Goal: Complete application form: Complete application form

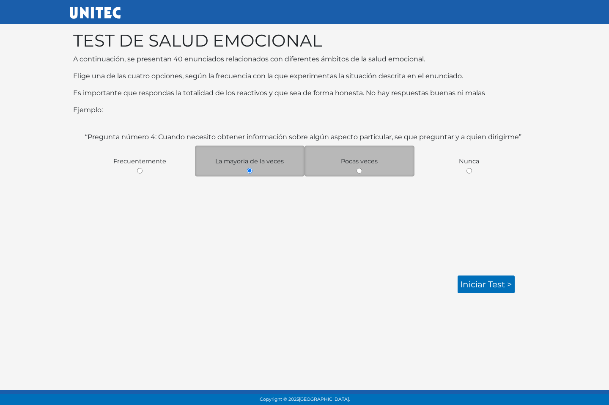
click at [346, 168] on div "Pocas veces" at bounding box center [359, 160] width 110 height 31
click at [362, 170] on div "Pocas veces" at bounding box center [359, 160] width 110 height 31
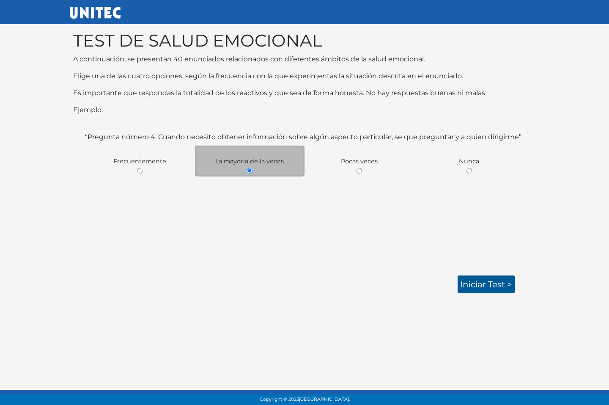
click at [485, 284] on link "Iniciar test >" at bounding box center [485, 284] width 57 height 18
click at [478, 283] on link "Iniciar test >" at bounding box center [485, 284] width 57 height 18
click at [446, 293] on body "TEST DE SALUD EMOCIONAL A continuación, se presentan 40 enunciados relacionados…" at bounding box center [304, 155] width 609 height 310
click at [474, 283] on link "Iniciar test >" at bounding box center [485, 284] width 57 height 18
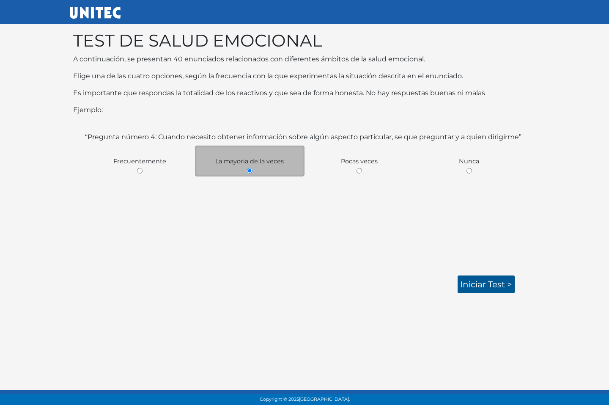
click at [474, 283] on link "Iniciar test >" at bounding box center [485, 284] width 57 height 18
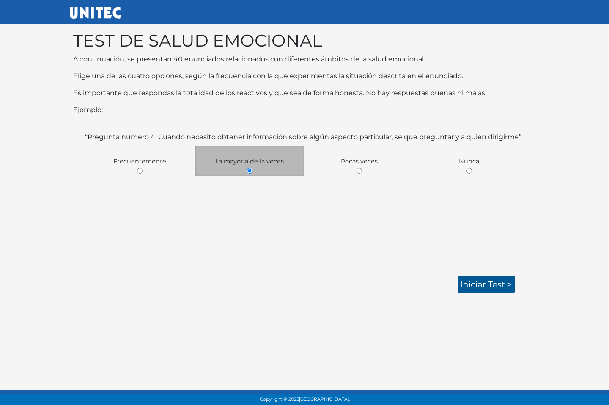
click at [492, 291] on link "Iniciar test >" at bounding box center [485, 284] width 57 height 18
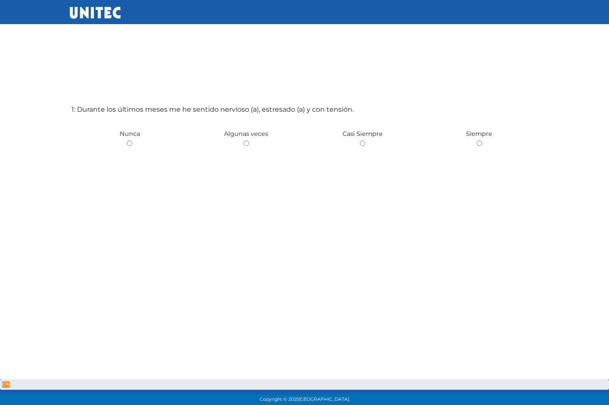
scroll to position [42, 0]
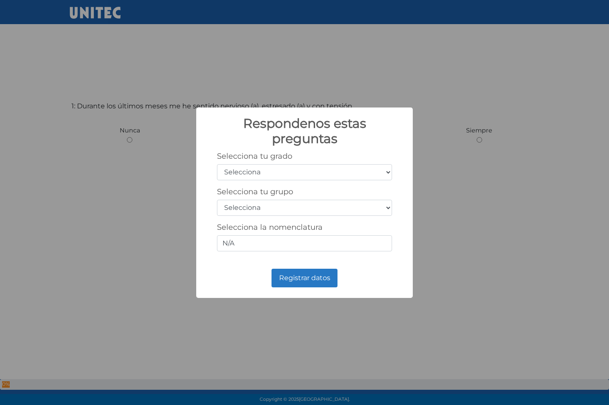
select select "3"
select select "a"
click at [361, 241] on input "N/A" at bounding box center [304, 243] width 175 height 16
click at [314, 284] on button "Registrar datos" at bounding box center [304, 277] width 66 height 19
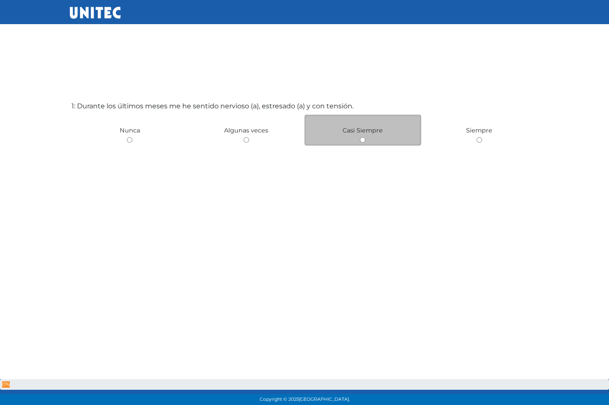
click at [383, 128] on div "Casi Siempre" at bounding box center [362, 130] width 117 height 31
click at [365, 137] on div "Casi Siempre" at bounding box center [362, 130] width 117 height 31
click at [364, 142] on input "radio" at bounding box center [362, 139] width 5 height 5
radio input "true"
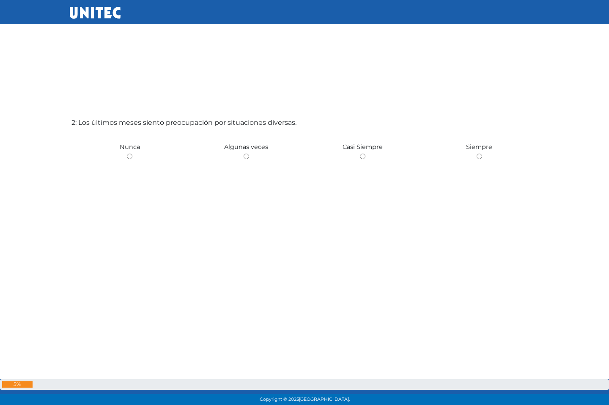
scroll to position [447, 0]
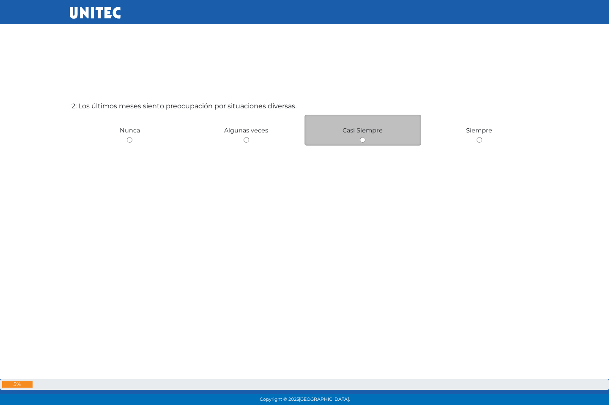
click at [399, 134] on div "Casi Siempre" at bounding box center [362, 130] width 117 height 31
click at [363, 140] on input "radio" at bounding box center [362, 139] width 5 height 5
radio input "true"
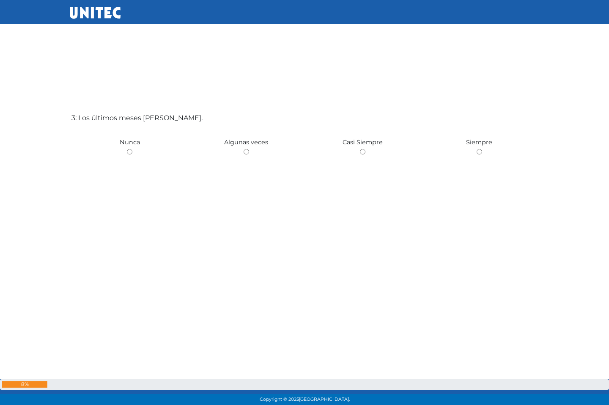
scroll to position [851, 0]
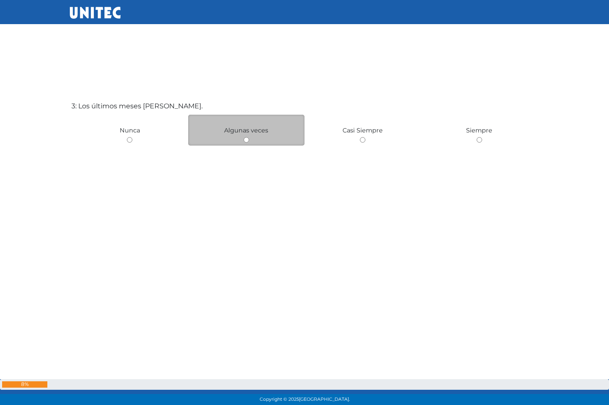
click at [246, 142] on input "radio" at bounding box center [245, 139] width 5 height 5
radio input "true"
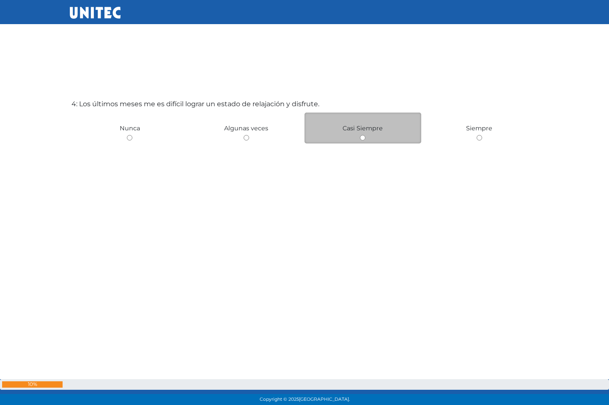
scroll to position [1258, 0]
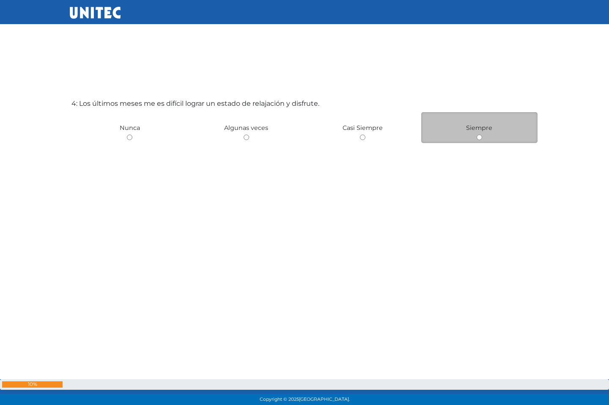
click at [479, 134] on div "Siempre" at bounding box center [479, 127] width 117 height 31
click at [481, 139] on input "radio" at bounding box center [478, 136] width 5 height 5
radio input "true"
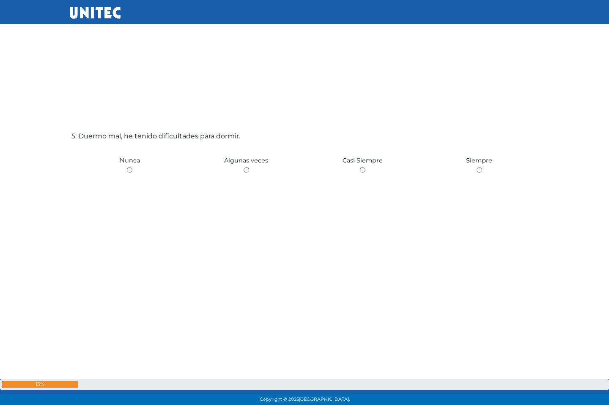
scroll to position [1660, 0]
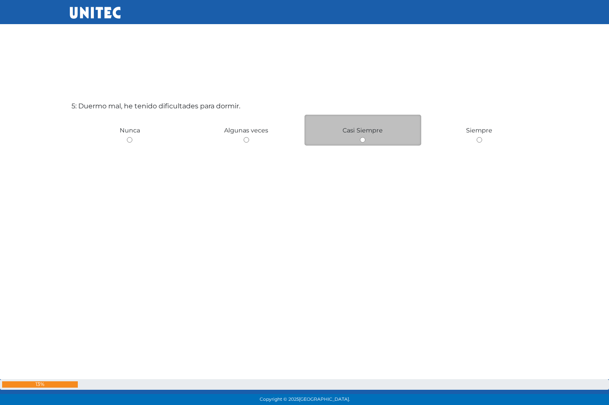
click at [364, 139] on input "radio" at bounding box center [362, 139] width 5 height 5
radio input "true"
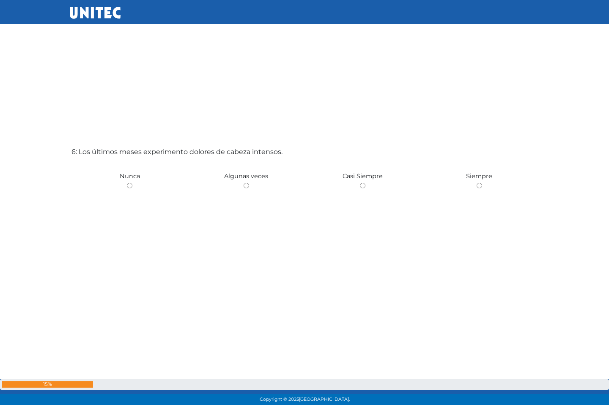
scroll to position [2065, 0]
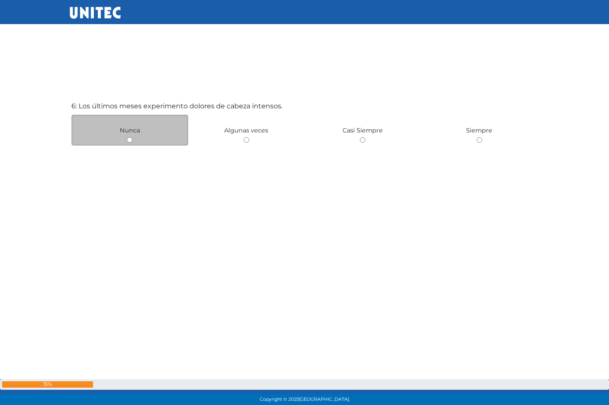
click at [129, 142] on input "radio" at bounding box center [129, 139] width 5 height 5
radio input "true"
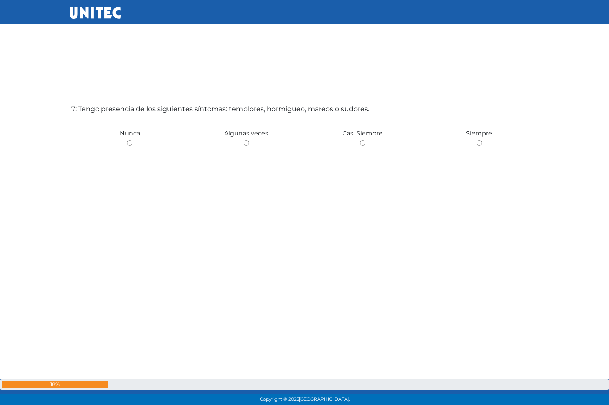
scroll to position [2469, 0]
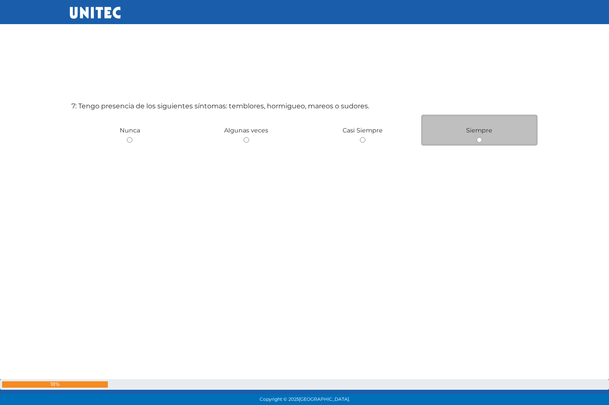
click at [478, 141] on input "radio" at bounding box center [478, 139] width 5 height 5
radio input "true"
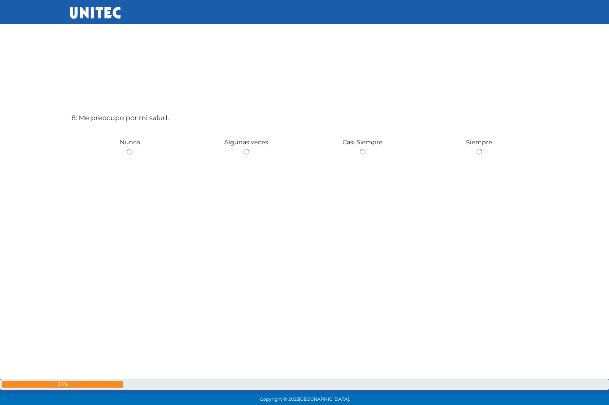
scroll to position [2874, 0]
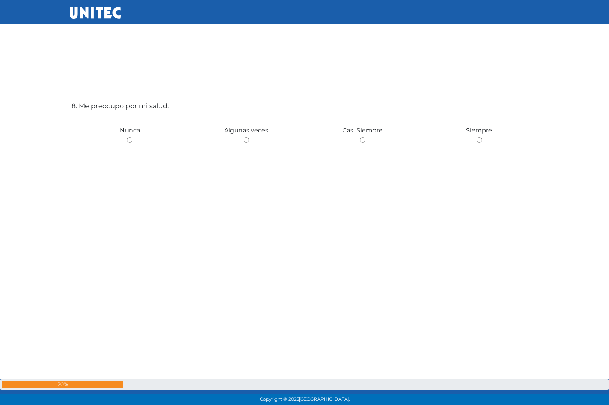
click at [362, 140] on input "radio" at bounding box center [362, 139] width 5 height 5
radio input "true"
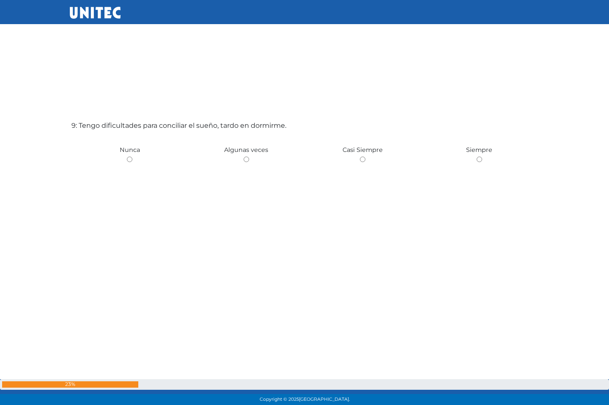
scroll to position [3279, 0]
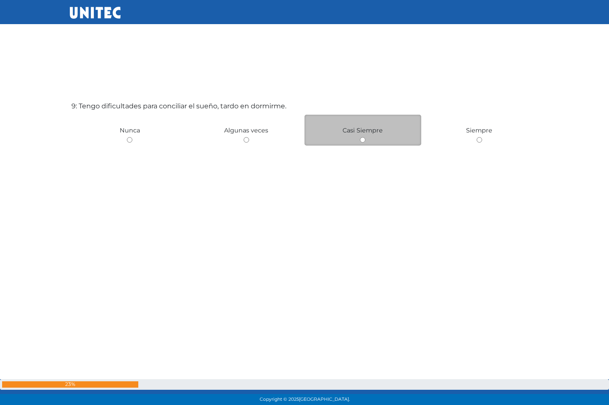
click at [362, 141] on input "radio" at bounding box center [362, 139] width 5 height 5
radio input "true"
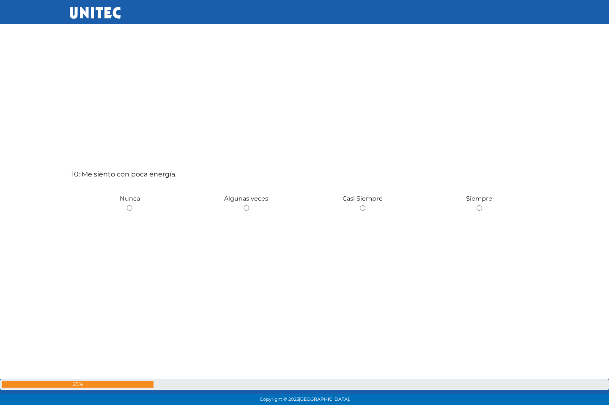
scroll to position [3683, 0]
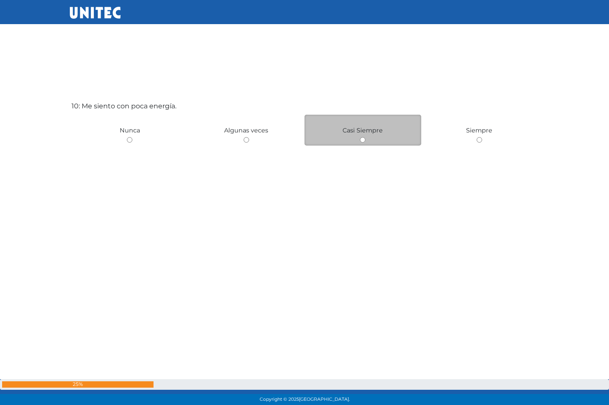
click at [364, 140] on input "radio" at bounding box center [362, 139] width 5 height 5
radio input "true"
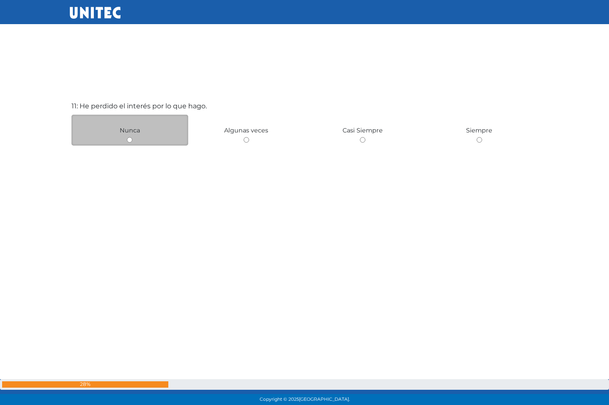
click at [128, 142] on input "radio" at bounding box center [129, 139] width 5 height 5
radio input "true"
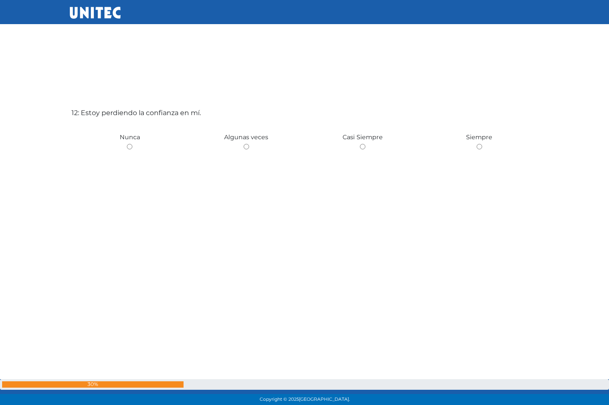
scroll to position [4492, 0]
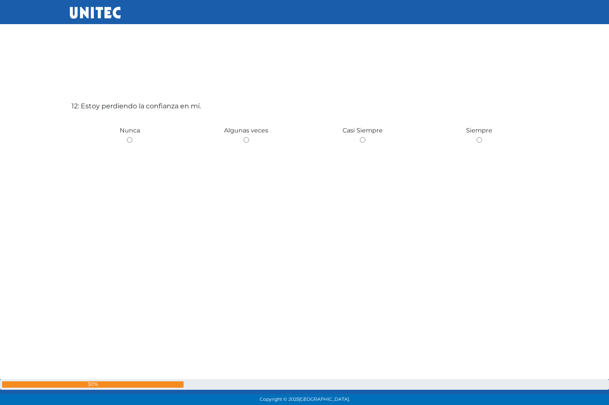
drag, startPoint x: 361, startPoint y: 141, endPoint x: 369, endPoint y: 146, distance: 10.2
click at [361, 141] on input "radio" at bounding box center [362, 139] width 5 height 5
radio input "true"
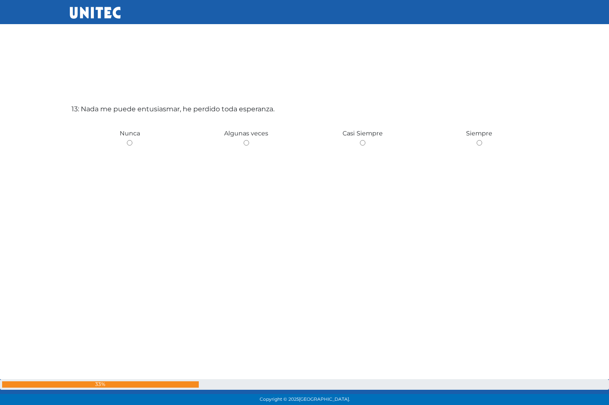
scroll to position [4897, 0]
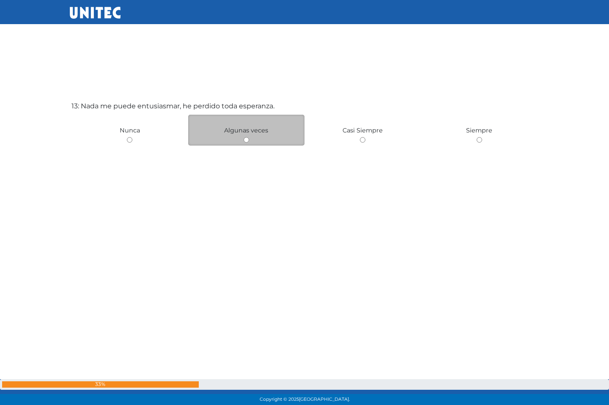
click at [246, 142] on input "radio" at bounding box center [245, 139] width 5 height 5
radio input "true"
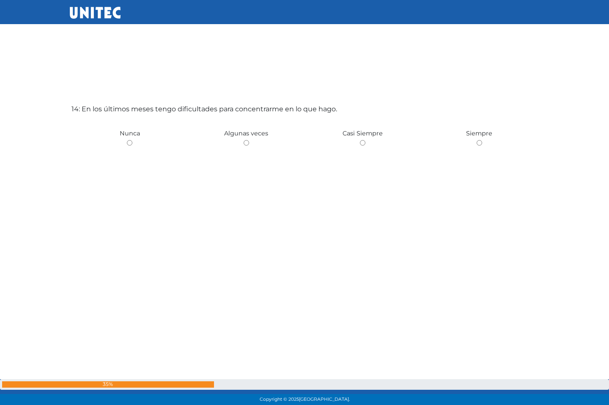
scroll to position [5301, 0]
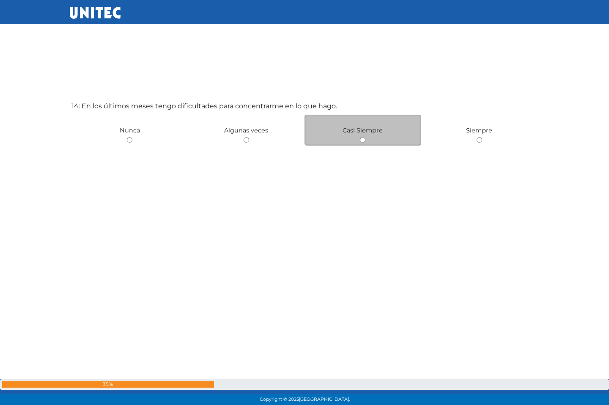
click at [365, 141] on input "radio" at bounding box center [362, 139] width 5 height 5
radio input "true"
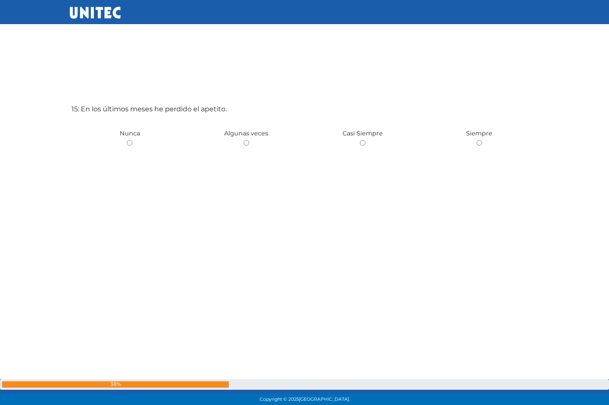
scroll to position [5706, 0]
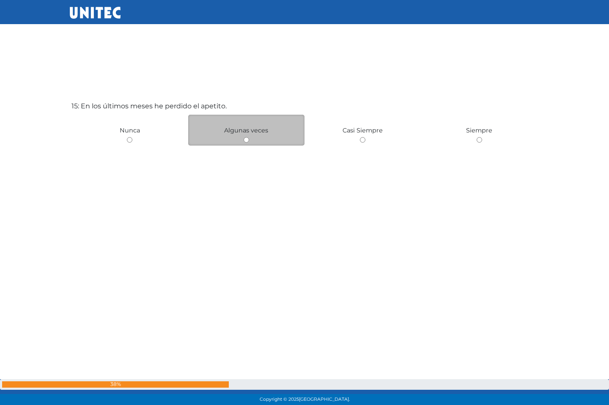
click at [247, 142] on input "radio" at bounding box center [245, 139] width 5 height 5
radio input "true"
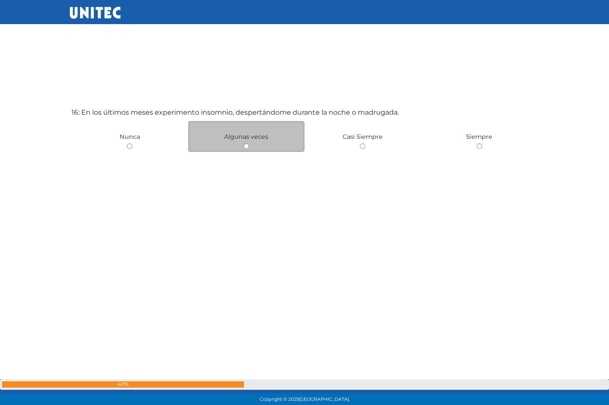
scroll to position [6110, 0]
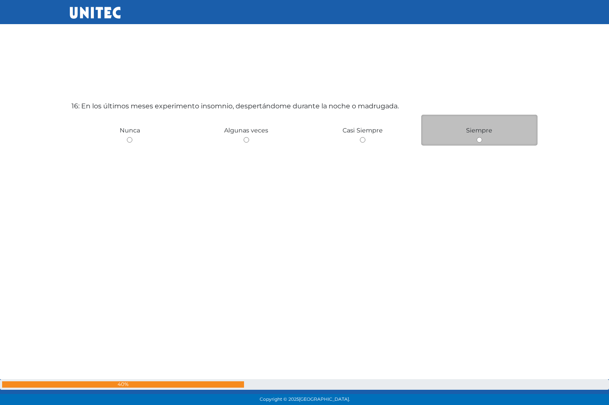
click at [482, 142] on div "Siempre" at bounding box center [479, 130] width 117 height 31
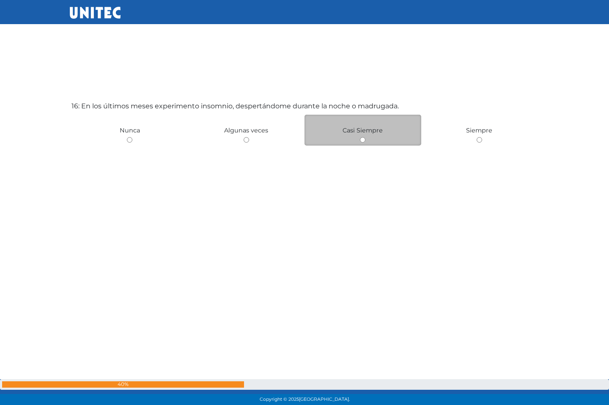
click at [362, 142] on input "radio" at bounding box center [362, 139] width 5 height 5
radio input "true"
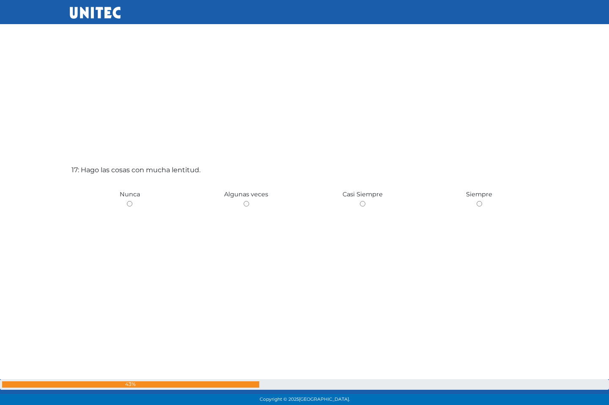
scroll to position [6515, 0]
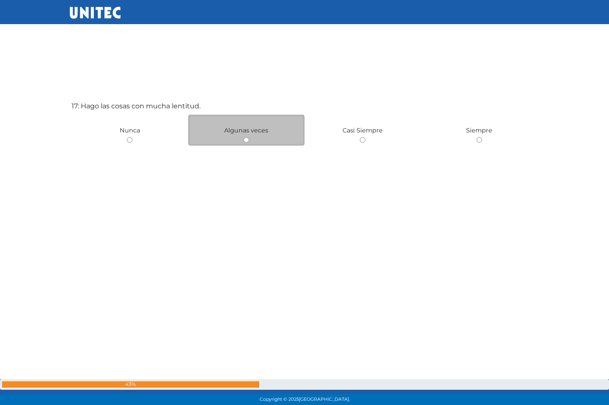
click at [244, 140] on input "radio" at bounding box center [245, 139] width 5 height 5
radio input "true"
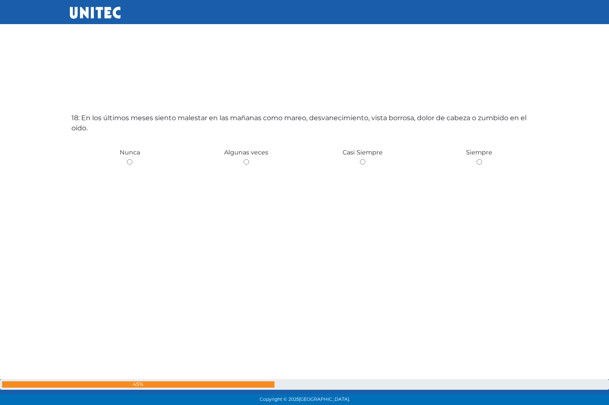
scroll to position [6919, 0]
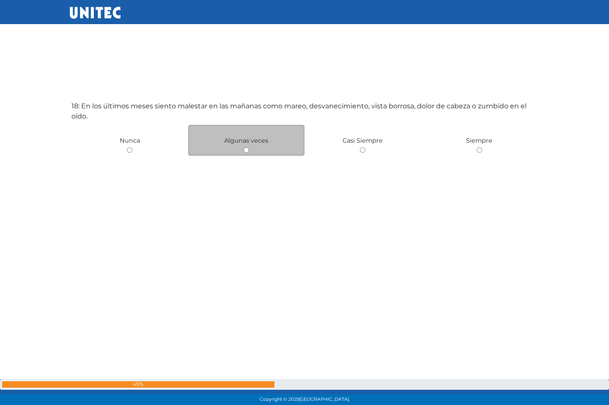
click at [243, 150] on input "radio" at bounding box center [245, 149] width 5 height 5
radio input "true"
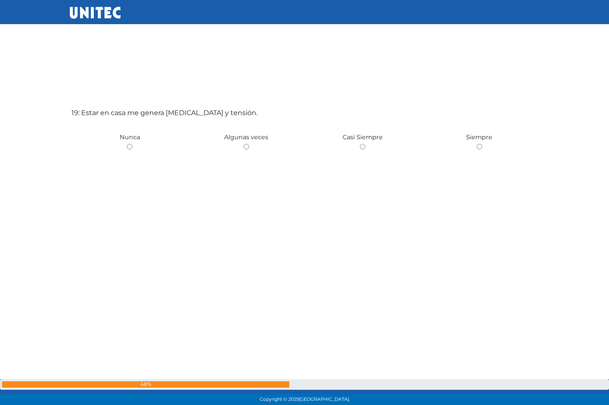
scroll to position [7324, 0]
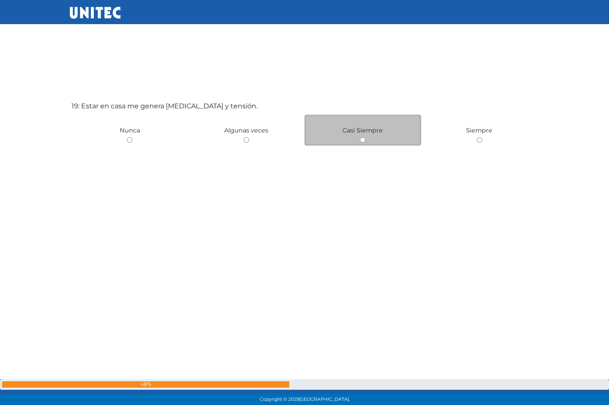
click at [363, 142] on input "radio" at bounding box center [362, 139] width 5 height 5
radio input "true"
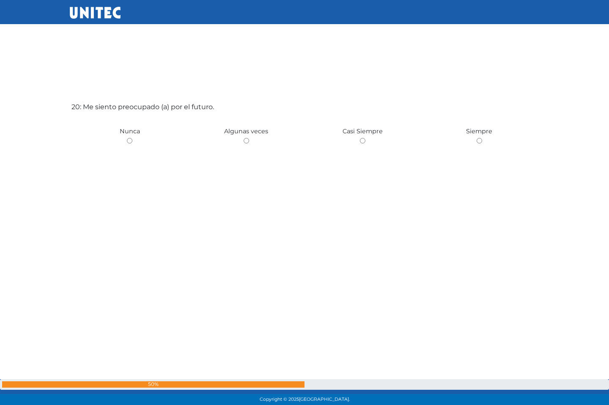
scroll to position [7728, 0]
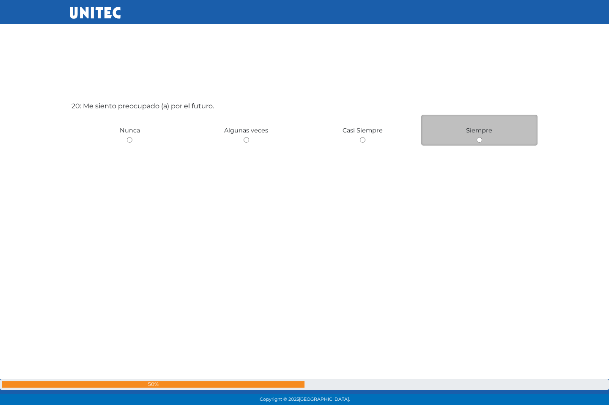
click at [481, 141] on input "radio" at bounding box center [478, 139] width 5 height 5
radio input "true"
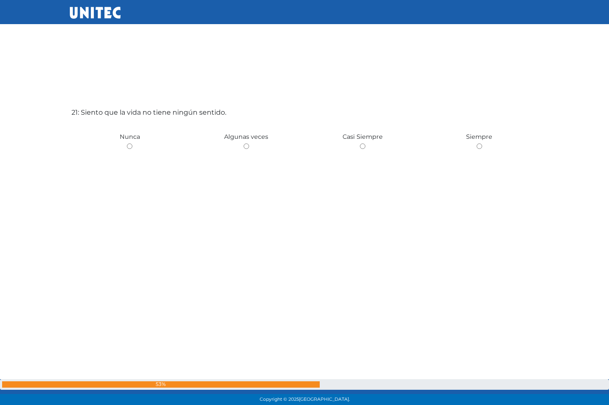
scroll to position [8133, 0]
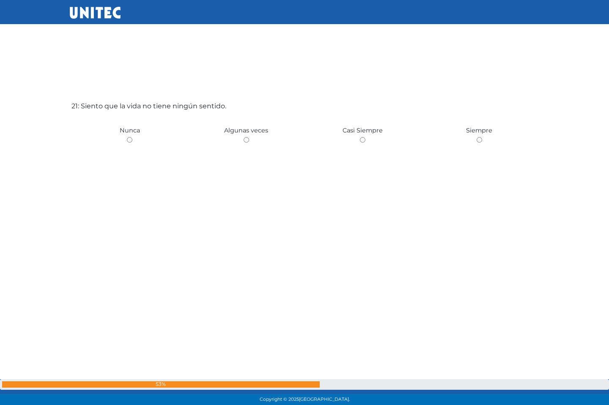
click at [130, 142] on input "radio" at bounding box center [129, 139] width 5 height 5
radio input "true"
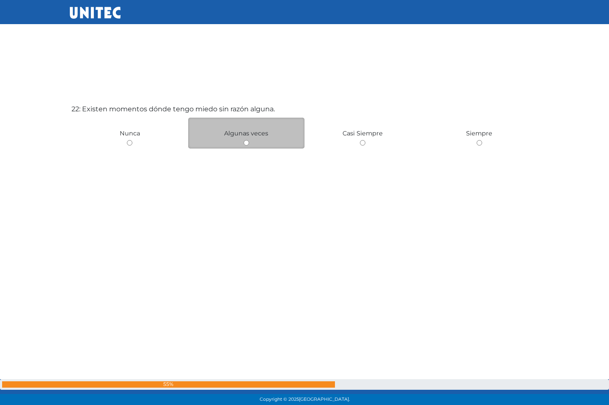
scroll to position [8537, 0]
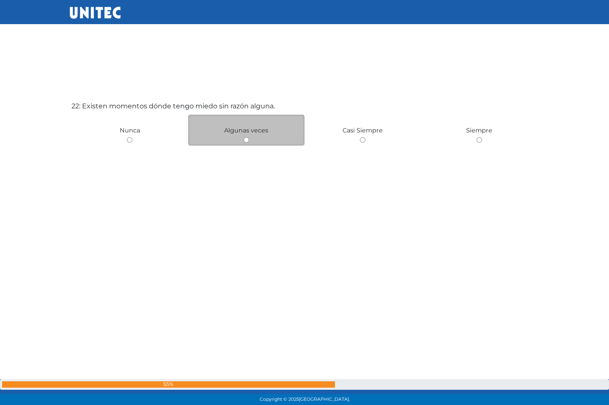
click at [246, 139] on input "radio" at bounding box center [245, 139] width 5 height 5
radio input "true"
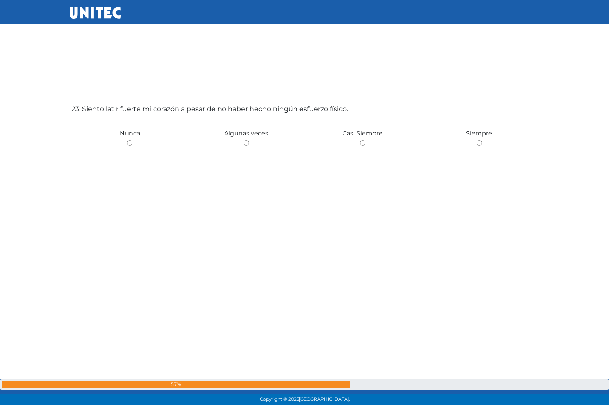
scroll to position [8942, 0]
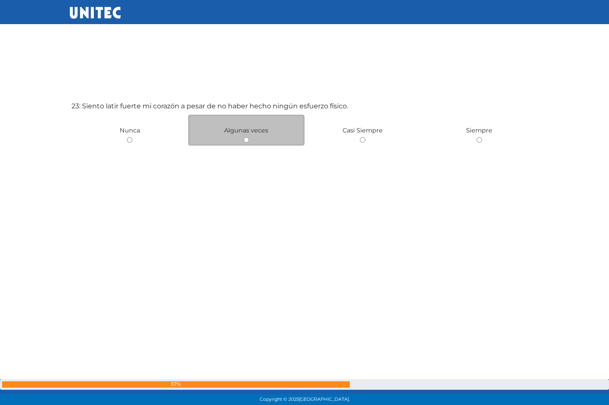
click at [246, 144] on div "Algunas veces" at bounding box center [246, 130] width 117 height 31
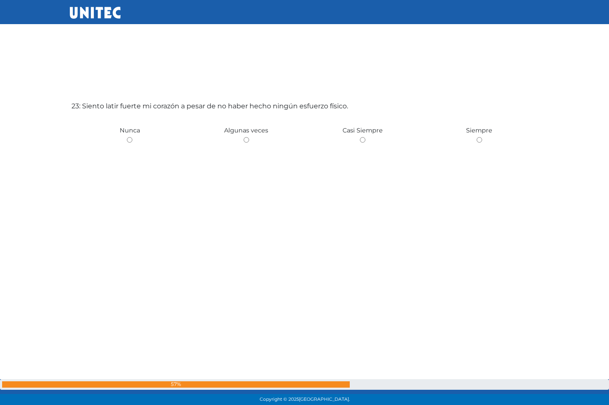
click at [246, 141] on input "radio" at bounding box center [245, 139] width 5 height 5
radio input "true"
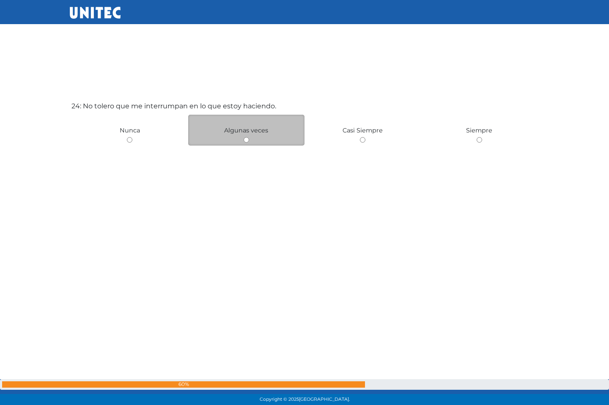
click at [246, 141] on input "radio" at bounding box center [245, 139] width 5 height 5
radio input "true"
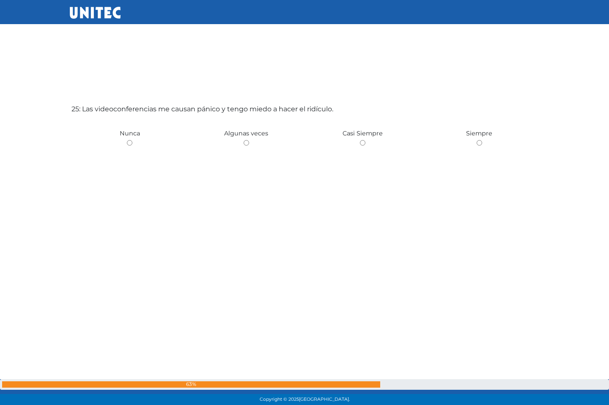
scroll to position [9751, 0]
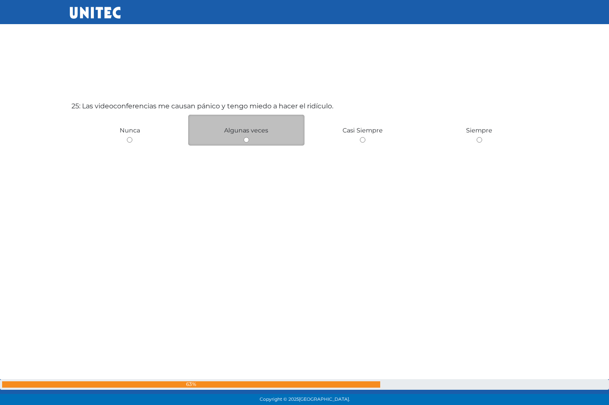
click at [246, 140] on input "radio" at bounding box center [245, 139] width 5 height 5
radio input "true"
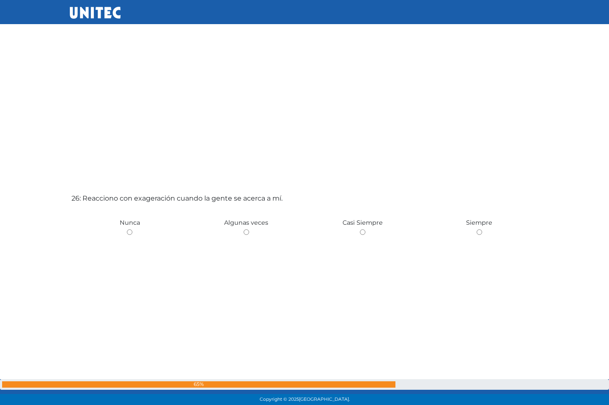
scroll to position [10156, 0]
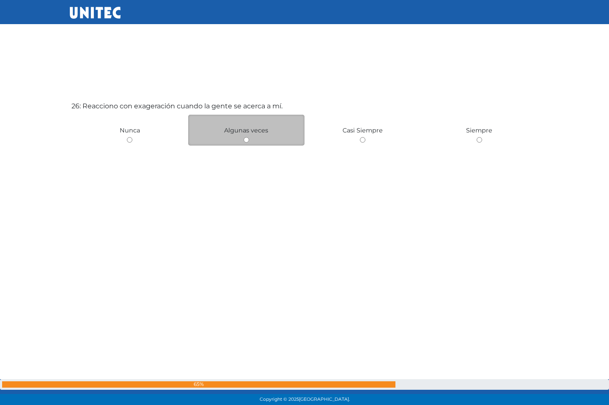
click at [245, 142] on input "radio" at bounding box center [245, 139] width 5 height 5
radio input "true"
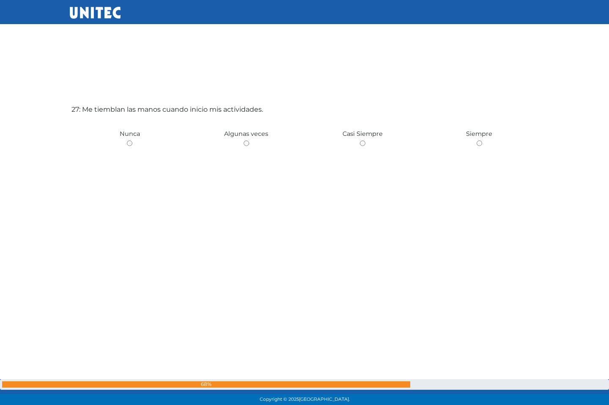
scroll to position [10560, 0]
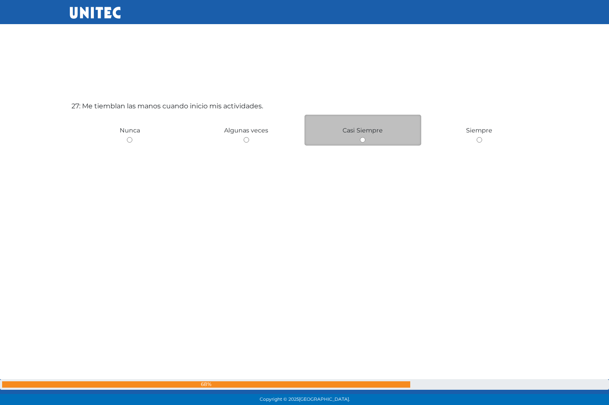
click at [386, 140] on div "Casi Siempre" at bounding box center [362, 130] width 117 height 31
click at [360, 140] on input "radio" at bounding box center [362, 139] width 5 height 5
radio input "true"
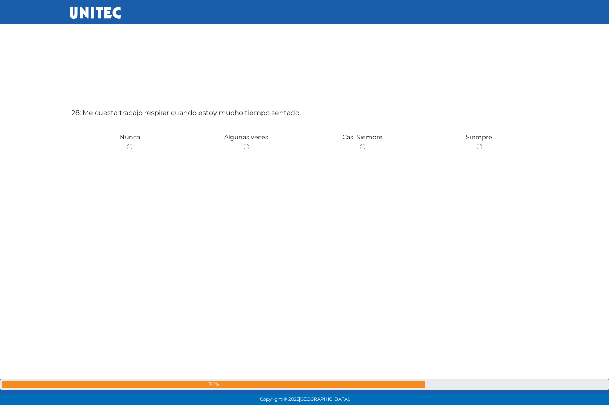
scroll to position [10965, 0]
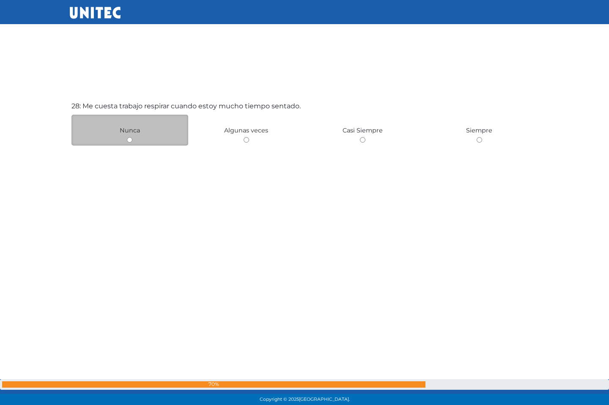
click at [128, 142] on input "radio" at bounding box center [129, 139] width 5 height 5
radio input "true"
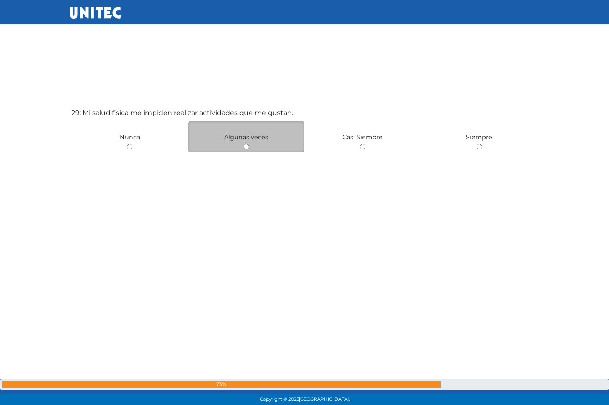
scroll to position [11369, 0]
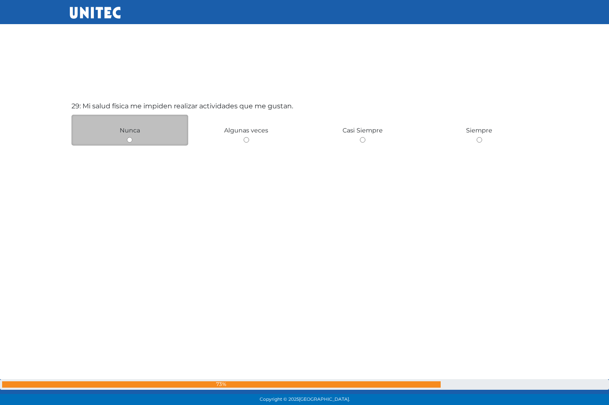
click at [130, 141] on input "radio" at bounding box center [129, 139] width 5 height 5
radio input "true"
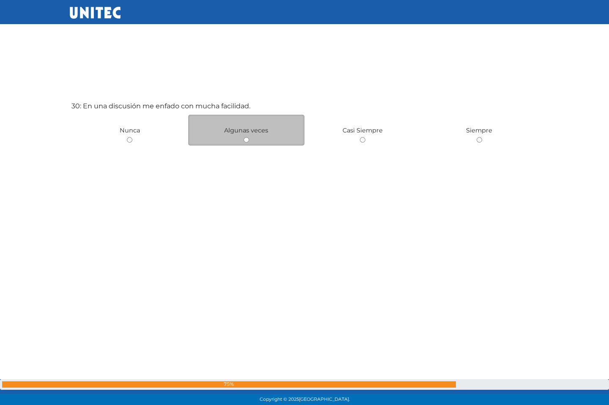
click at [247, 142] on input "radio" at bounding box center [245, 139] width 5 height 5
radio input "true"
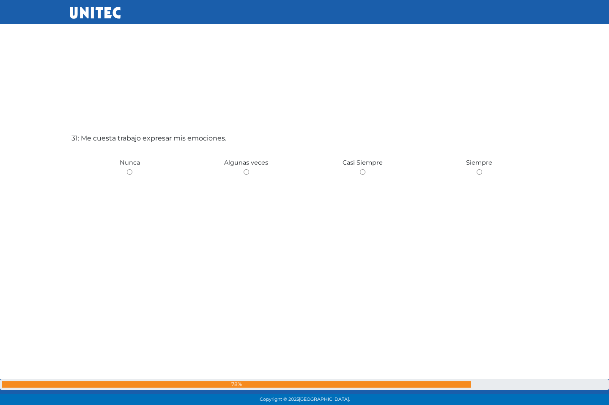
scroll to position [12178, 0]
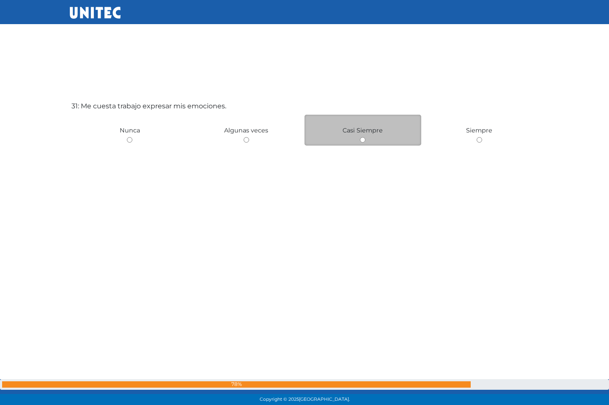
click at [364, 141] on input "radio" at bounding box center [362, 139] width 5 height 5
radio input "true"
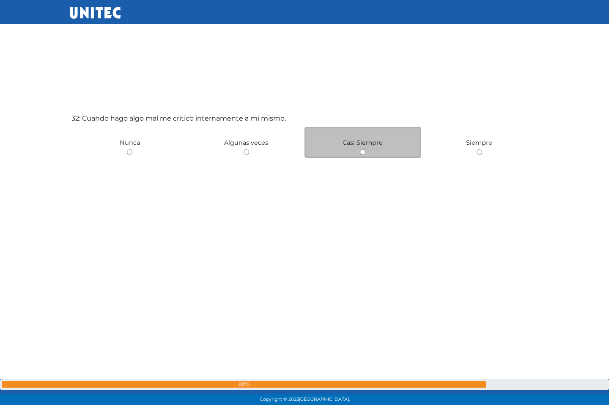
scroll to position [12583, 0]
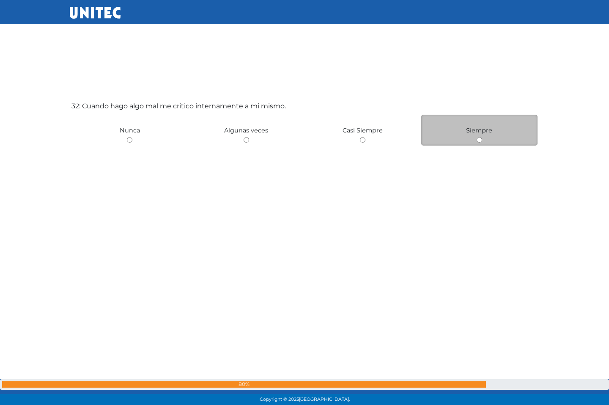
click at [479, 142] on input "radio" at bounding box center [478, 139] width 5 height 5
radio input "true"
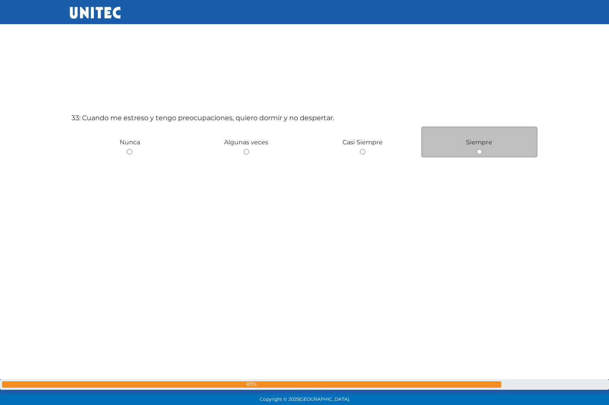
scroll to position [12987, 0]
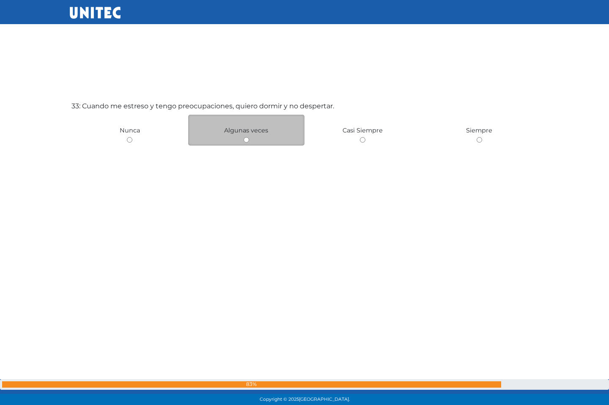
click at [246, 142] on input "radio" at bounding box center [245, 139] width 5 height 5
radio input "true"
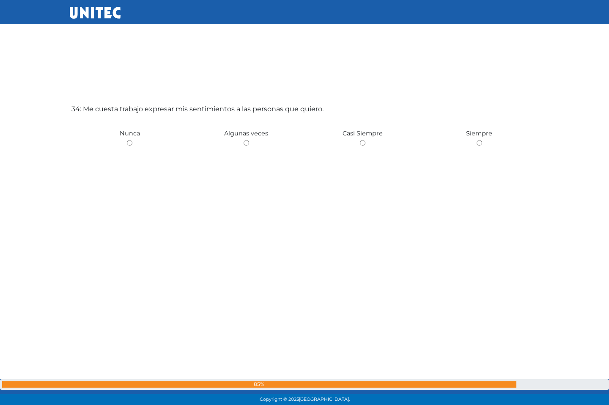
scroll to position [13392, 0]
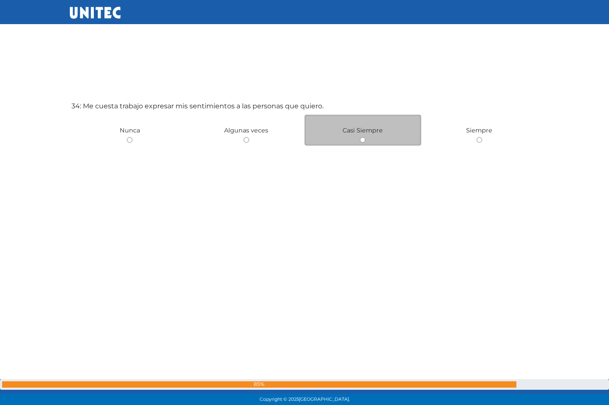
click at [362, 141] on input "radio" at bounding box center [362, 139] width 5 height 5
radio input "true"
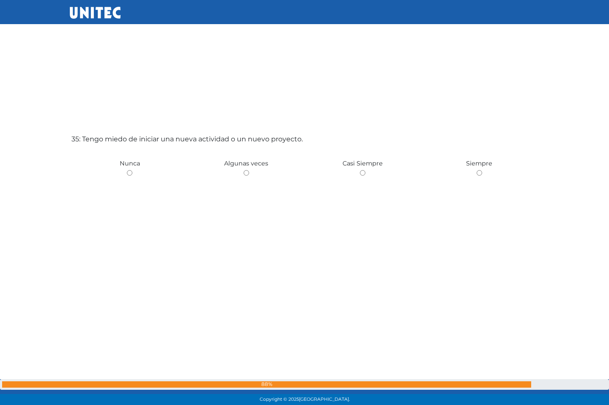
scroll to position [13796, 0]
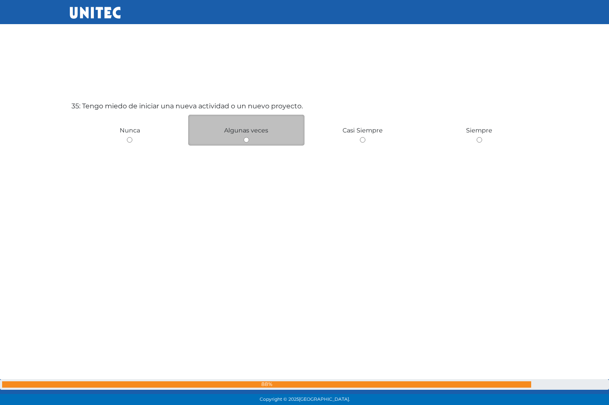
click at [245, 140] on input "radio" at bounding box center [245, 139] width 5 height 5
radio input "true"
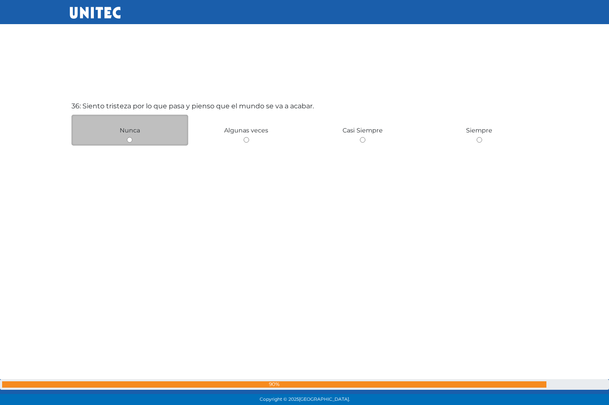
scroll to position [14203, 0]
click at [126, 141] on div "Nunca" at bounding box center [129, 127] width 117 height 31
click at [130, 140] on input "radio" at bounding box center [129, 137] width 5 height 5
radio input "true"
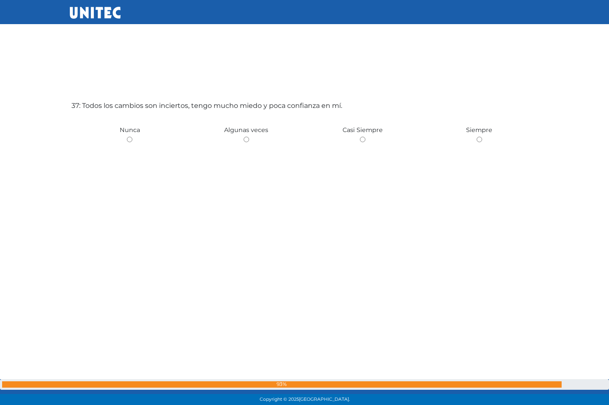
scroll to position [14606, 0]
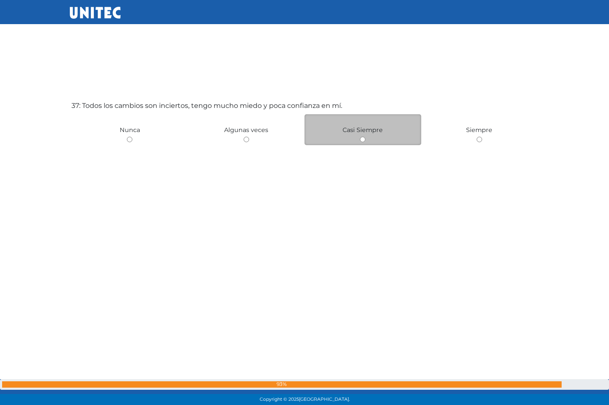
click at [364, 141] on input "radio" at bounding box center [362, 139] width 5 height 5
radio input "true"
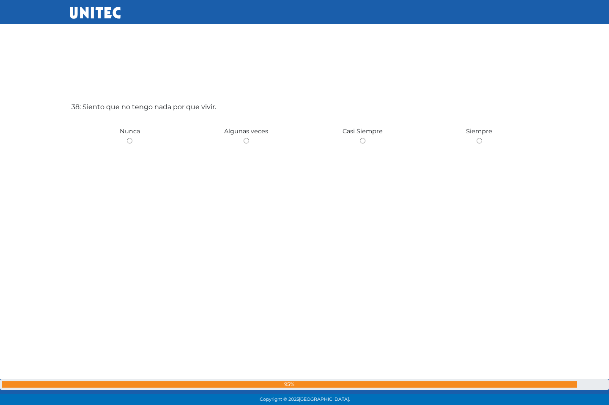
scroll to position [15010, 0]
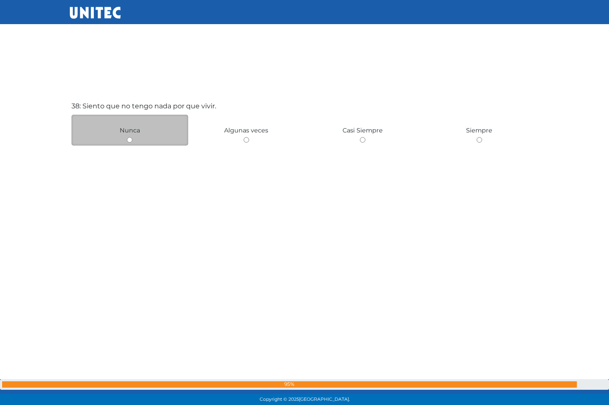
click at [132, 144] on div "Nunca" at bounding box center [129, 130] width 117 height 31
click at [131, 142] on input "radio" at bounding box center [129, 139] width 5 height 5
radio input "true"
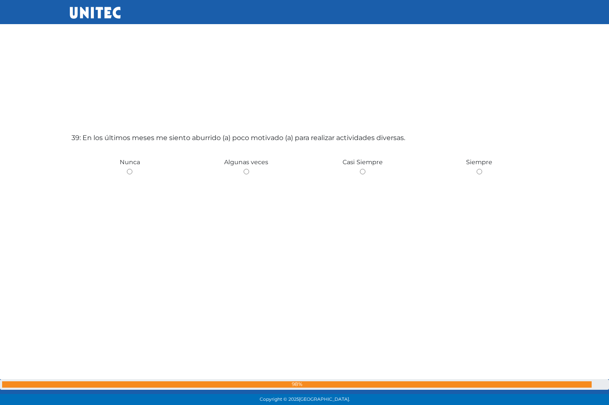
scroll to position [15415, 0]
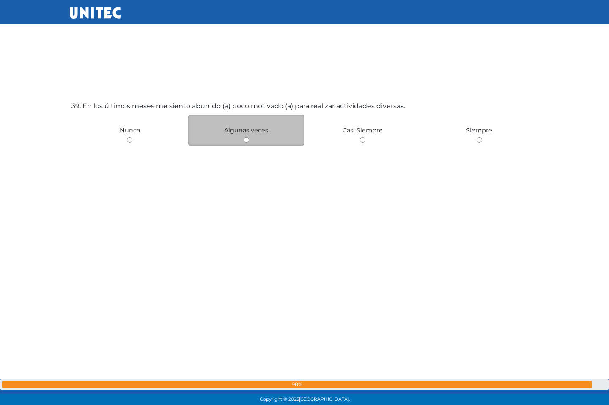
click at [246, 140] on input "radio" at bounding box center [245, 139] width 5 height 5
radio input "true"
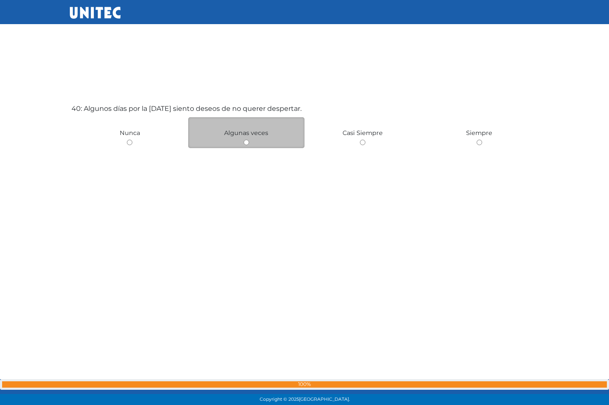
scroll to position [15819, 0]
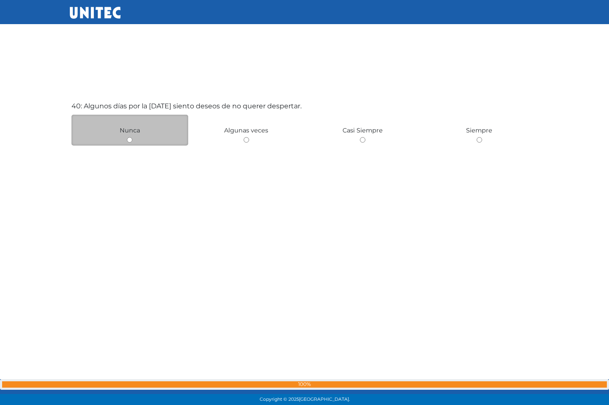
click at [126, 140] on div "Nunca" at bounding box center [129, 130] width 117 height 31
click at [130, 142] on input "radio" at bounding box center [129, 139] width 5 height 5
radio input "true"
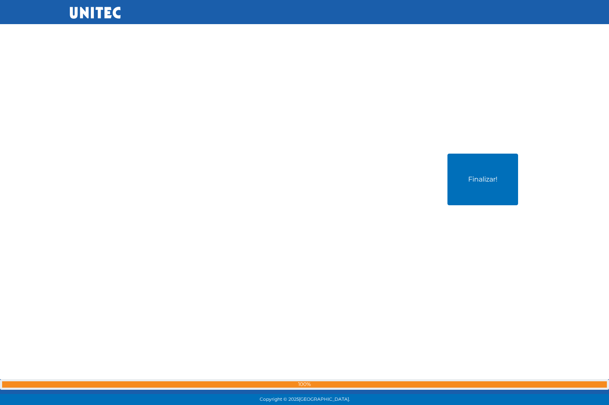
scroll to position [16224, 0]
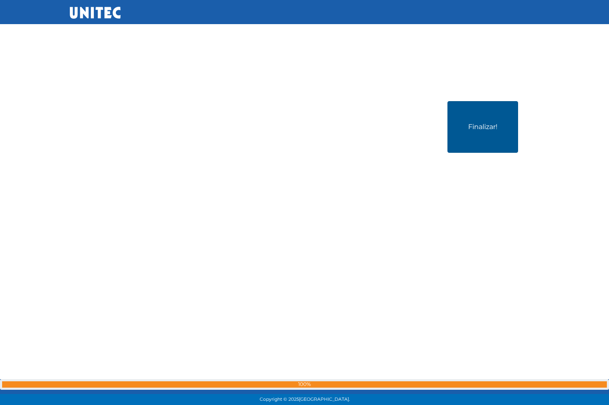
click at [468, 141] on button "Finalizar!" at bounding box center [482, 127] width 71 height 52
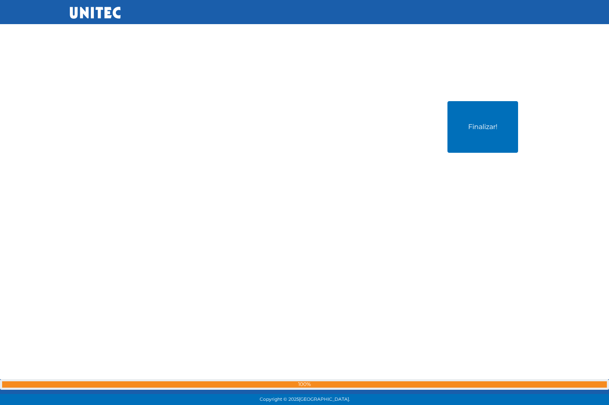
click at [304, 202] on div at bounding box center [304, 202] width 0 height 0
